Goal: Task Accomplishment & Management: Complete application form

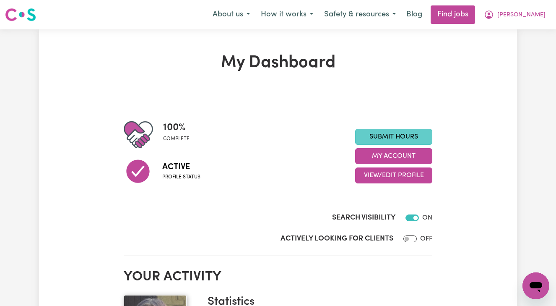
click at [390, 141] on link "Submit Hours" at bounding box center [393, 137] width 77 height 16
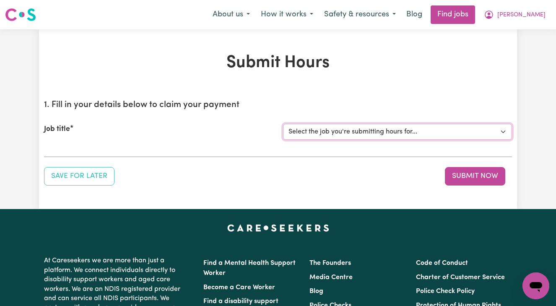
select select "13873"
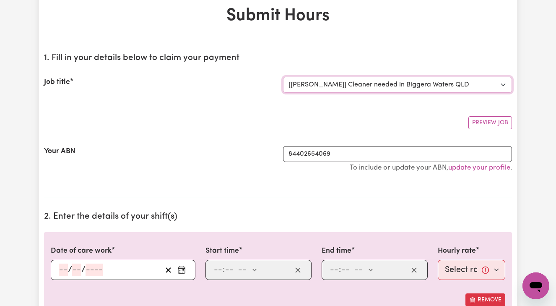
scroll to position [136, 0]
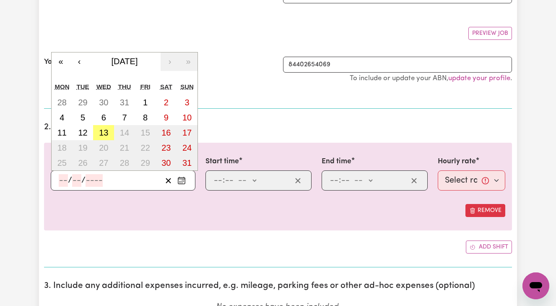
click at [61, 180] on input "number" at bounding box center [63, 180] width 9 height 13
click at [80, 133] on abbr "12" at bounding box center [82, 132] width 9 height 9
type input "[DATE]"
type input "12"
type input "8"
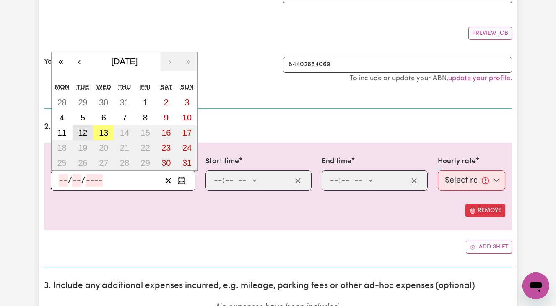
type input "2025"
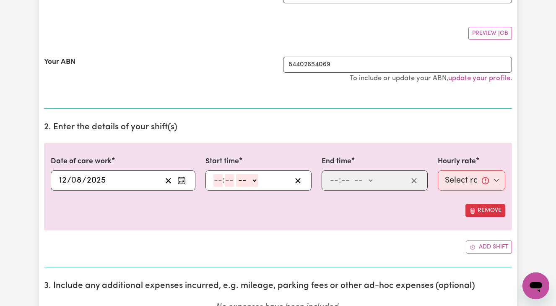
click at [216, 178] on input "number" at bounding box center [217, 180] width 9 height 13
type input "8"
type input "00"
select select "am"
type input "08:00"
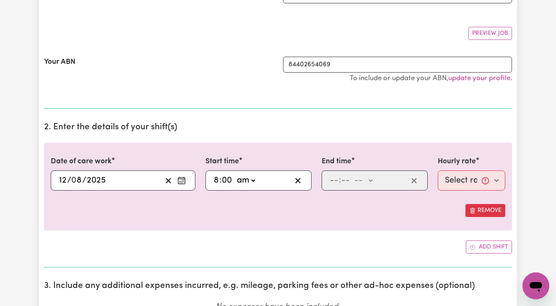
type input "0"
click at [331, 177] on input "number" at bounding box center [334, 180] width 9 height 13
type input "10"
type input "00"
select select "am"
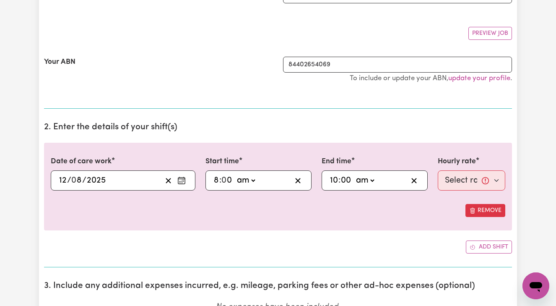
type input "10:00"
type input "0"
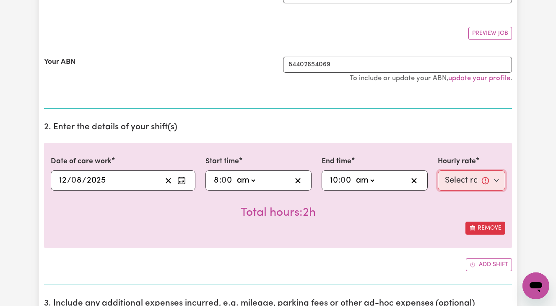
select select "50-Weekday"
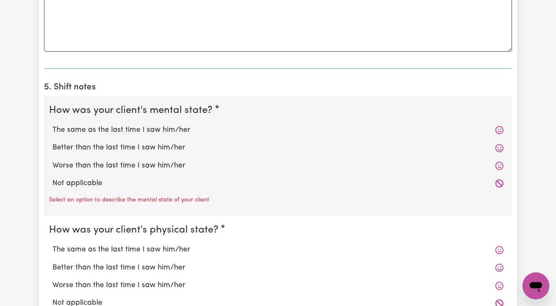
scroll to position [566, 0]
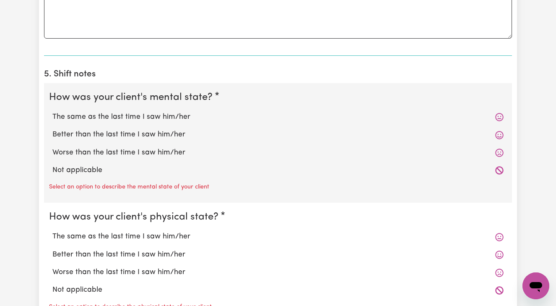
click at [115, 115] on label "The same as the last time I saw him/her" at bounding box center [277, 117] width 451 height 11
click at [52, 112] on input "The same as the last time I saw him/her" at bounding box center [52, 111] width 0 height 0
radio input "true"
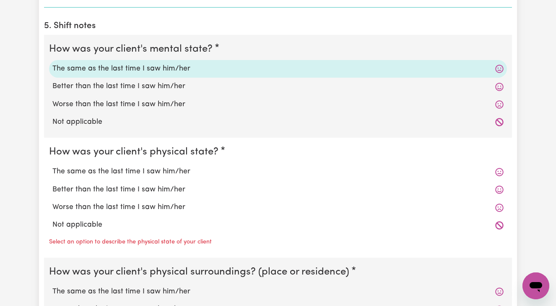
scroll to position [615, 0]
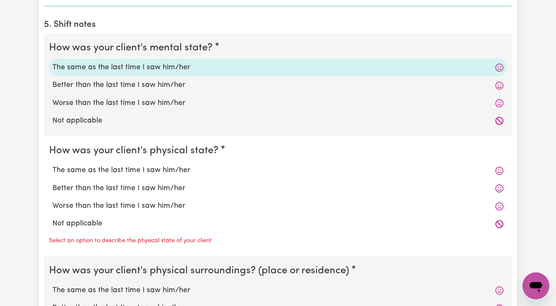
click at [120, 166] on label "The same as the last time I saw him/her" at bounding box center [277, 170] width 451 height 11
click at [52, 165] on input "The same as the last time I saw him/her" at bounding box center [52, 164] width 0 height 0
radio input "true"
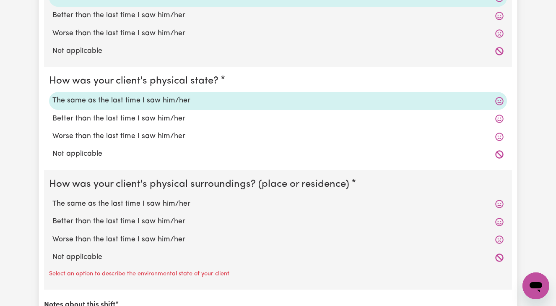
scroll to position [686, 0]
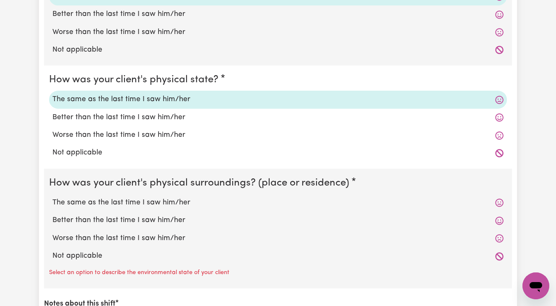
click at [115, 199] on label "The same as the last time I saw him/her" at bounding box center [277, 202] width 451 height 11
click at [52, 197] on input "The same as the last time I saw him/her" at bounding box center [52, 197] width 0 height 0
radio input "true"
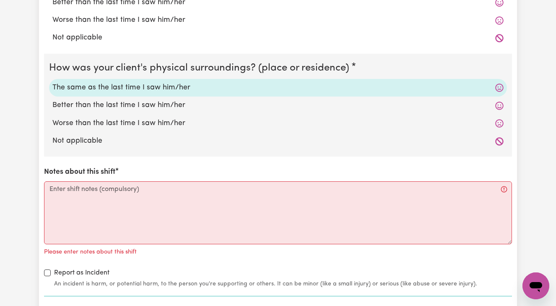
scroll to position [804, 0]
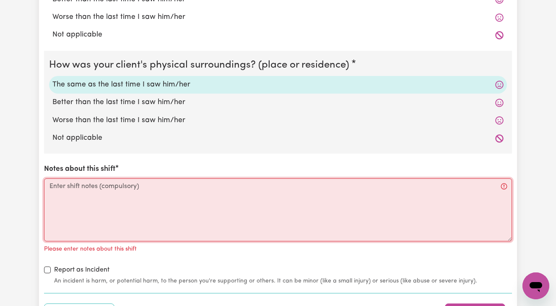
click at [50, 184] on textarea "Notes about this shift" at bounding box center [278, 209] width 468 height 63
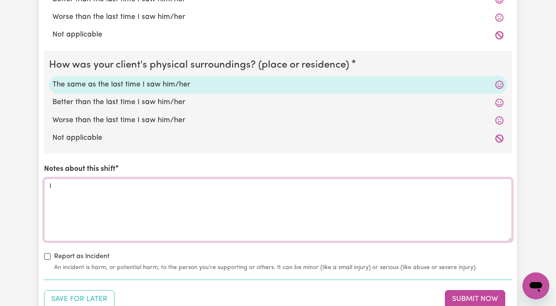
type textarea "I"
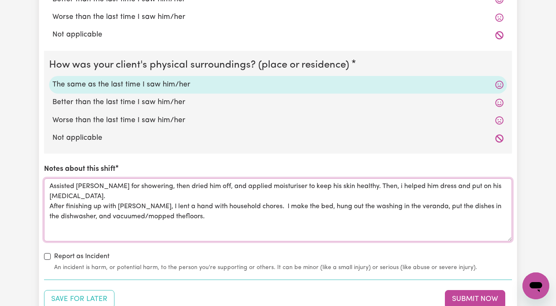
click at [175, 211] on textarea "Assisted [PERSON_NAME] for showering, then dried him off, and applied moisturis…" at bounding box center [278, 209] width 468 height 63
click at [206, 210] on textarea "Assisted [PERSON_NAME] for showering, then dried him off, and applied moisturis…" at bounding box center [278, 209] width 468 height 63
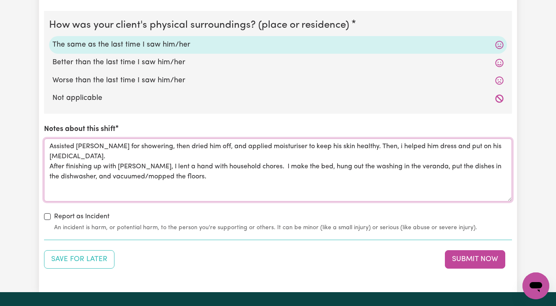
scroll to position [849, 0]
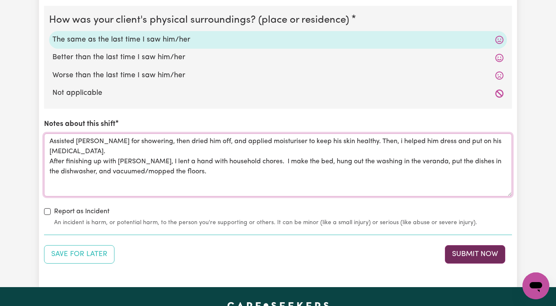
type textarea "Assisted [PERSON_NAME] for showering, then dried him off, and applied moisturis…"
click at [469, 250] on button "Submit Now" at bounding box center [475, 254] width 60 height 18
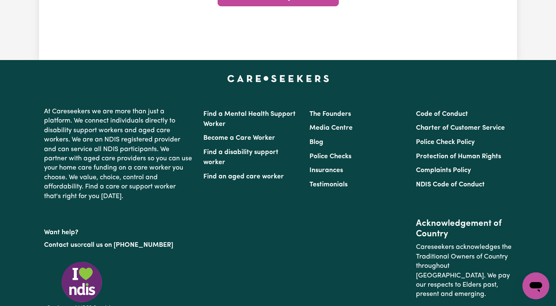
scroll to position [0, 0]
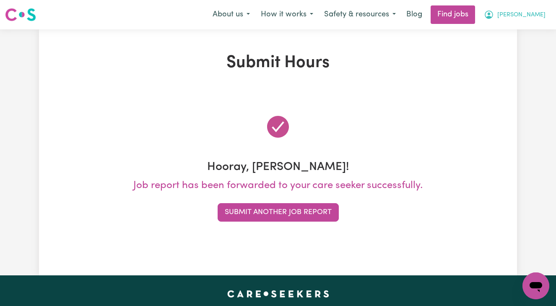
click at [526, 17] on span "[PERSON_NAME]" at bounding box center [521, 14] width 48 height 9
